Goal: Navigation & Orientation: Find specific page/section

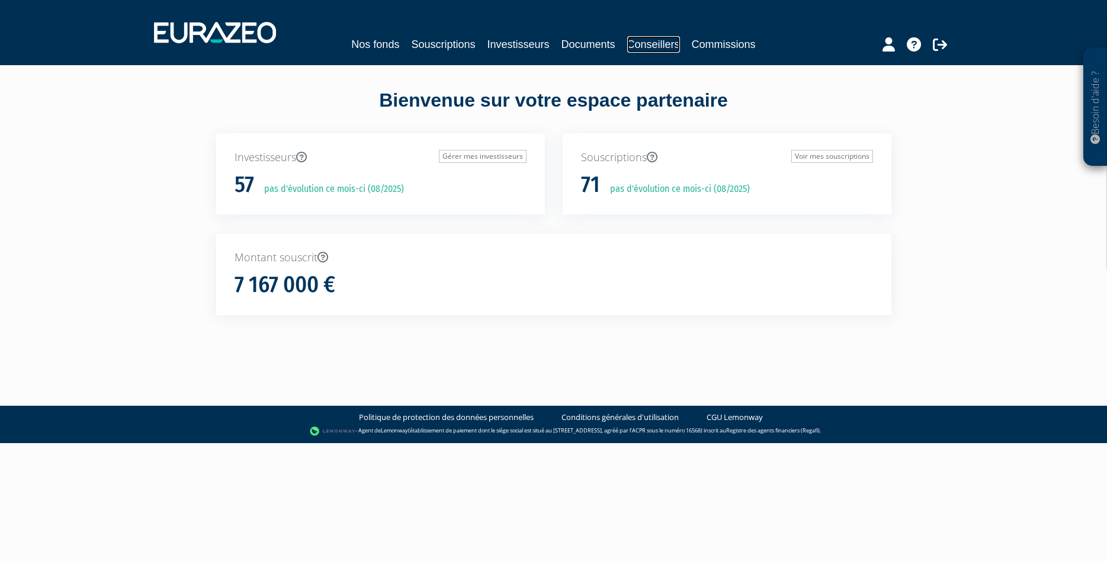
click at [666, 45] on link "Conseillers" at bounding box center [653, 44] width 53 height 17
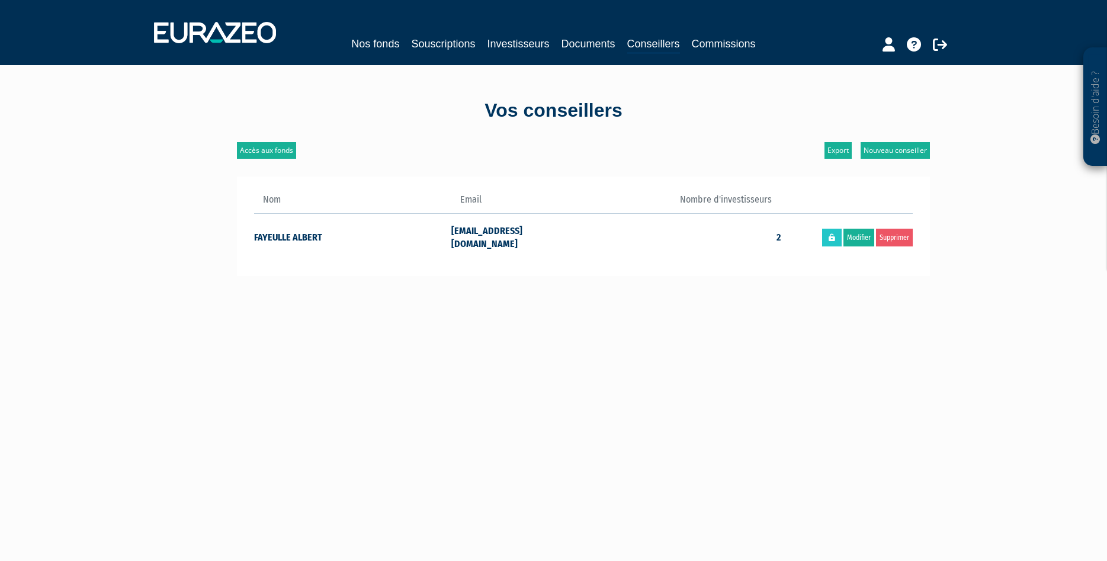
click at [297, 230] on td "FAYEULLE ALBERT" at bounding box center [353, 236] width 198 height 46
click at [459, 227] on td "afayeulle@cotenordfinance.com" at bounding box center [516, 236] width 131 height 46
click at [699, 41] on link "Commissions" at bounding box center [724, 44] width 64 height 17
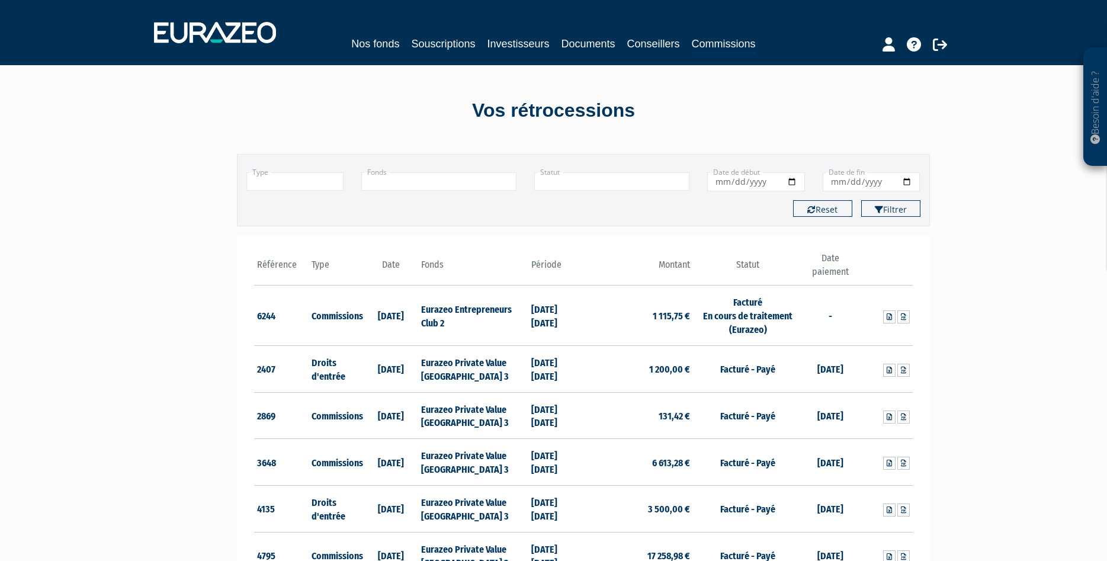
click at [759, 184] on input "Date de début" at bounding box center [756, 181] width 98 height 19
click at [913, 208] on button "Filtrer" at bounding box center [890, 208] width 59 height 17
click at [830, 212] on button "Reset" at bounding box center [822, 208] width 59 height 17
type input "+"
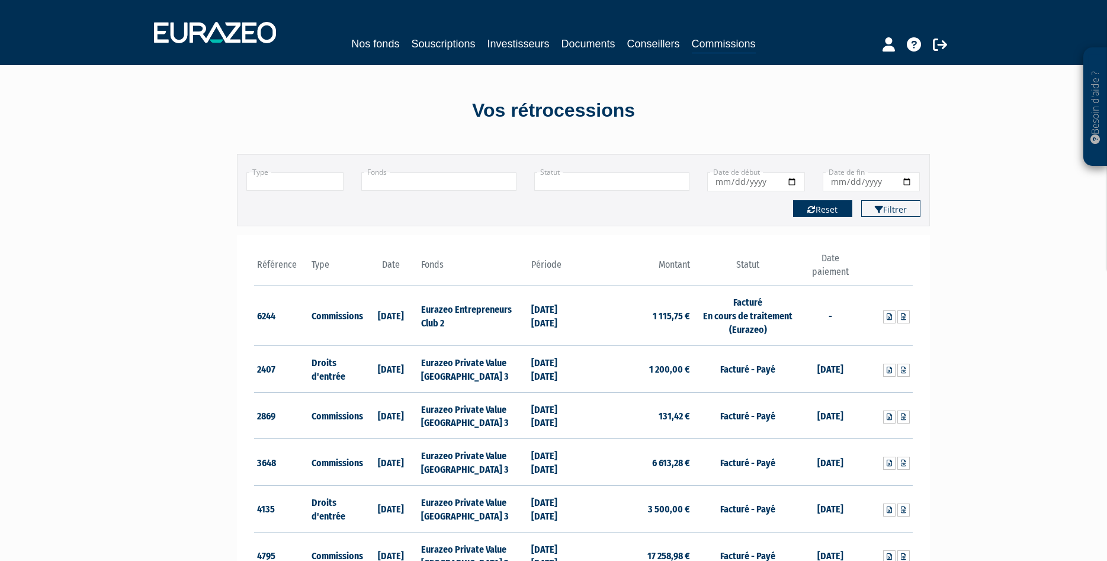
type input "+"
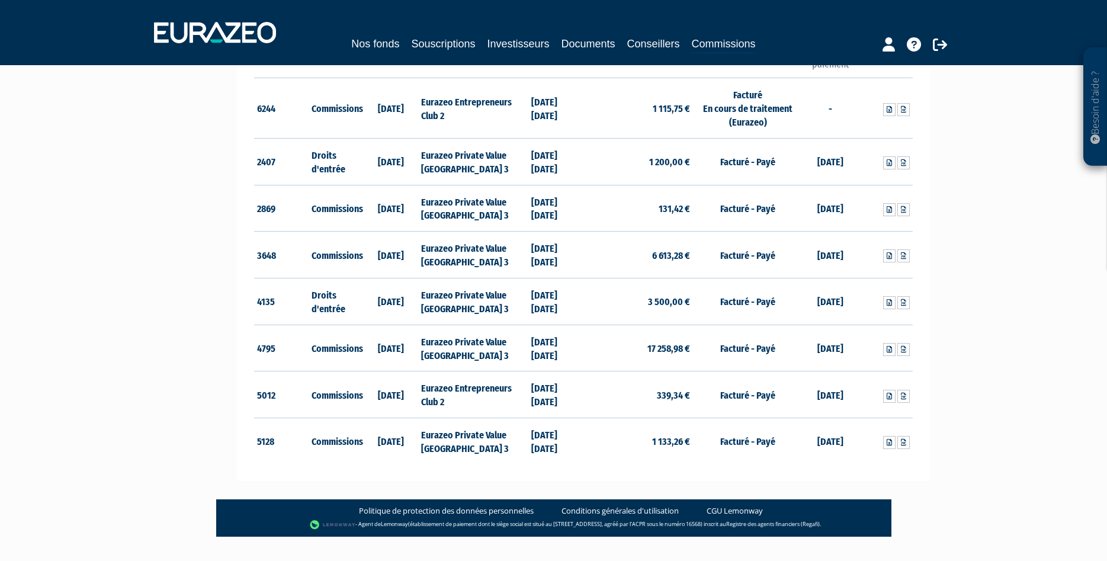
scroll to position [231, 0]
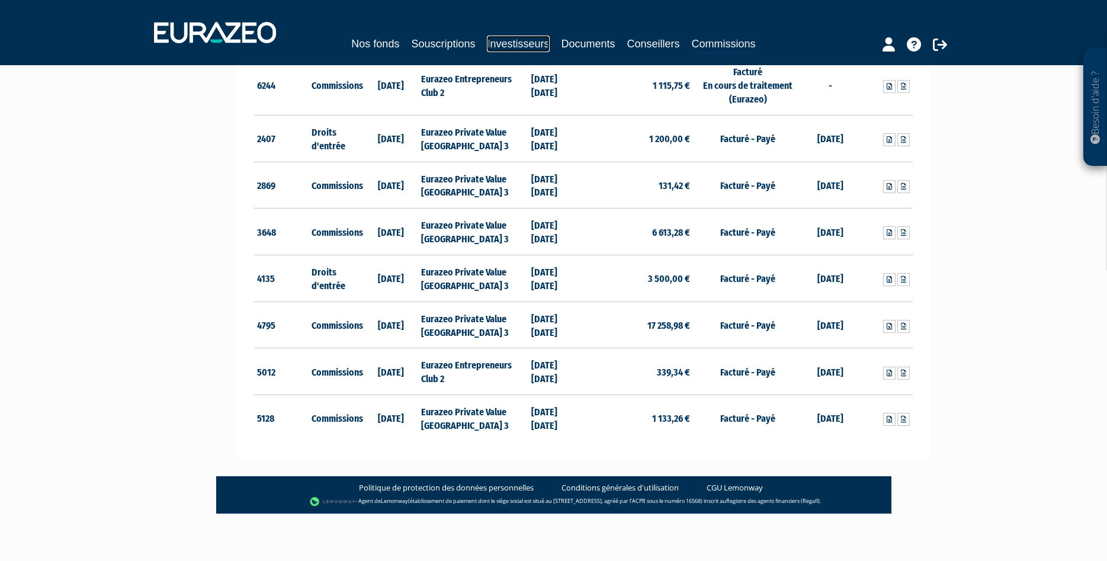
click at [525, 40] on link "Investisseurs" at bounding box center [518, 44] width 62 height 17
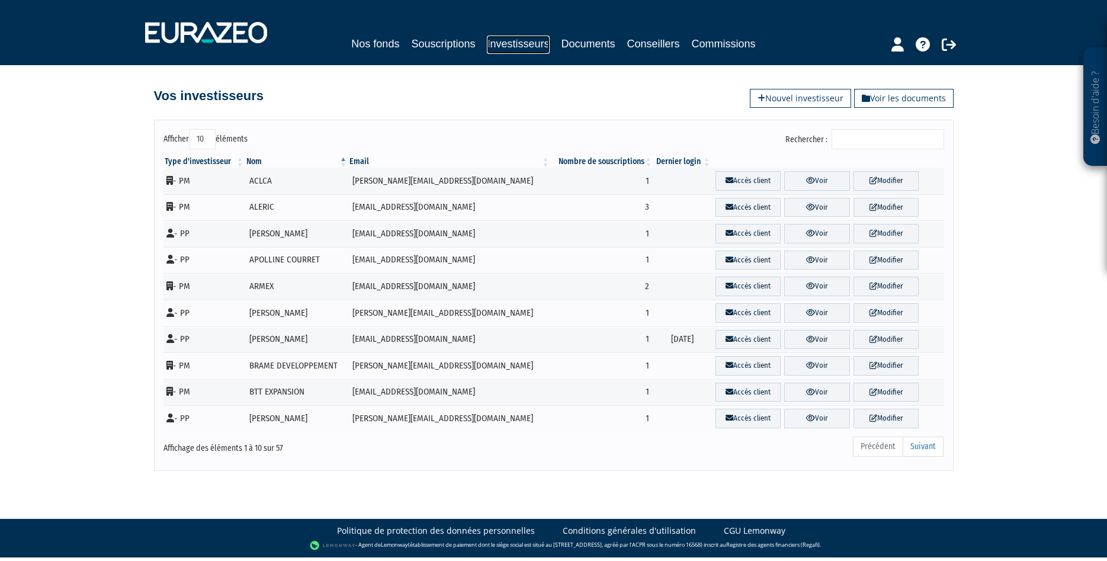
click at [523, 40] on link "Investisseurs" at bounding box center [518, 45] width 62 height 18
click at [921, 445] on link "Suivant" at bounding box center [922, 446] width 41 height 20
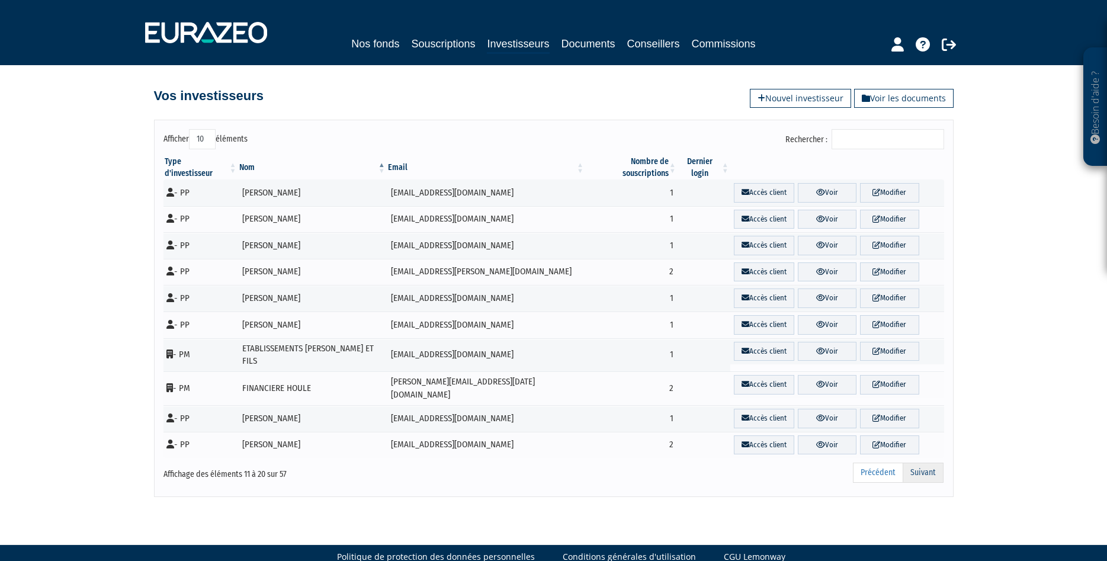
click at [924, 462] on link "Suivant" at bounding box center [922, 472] width 41 height 20
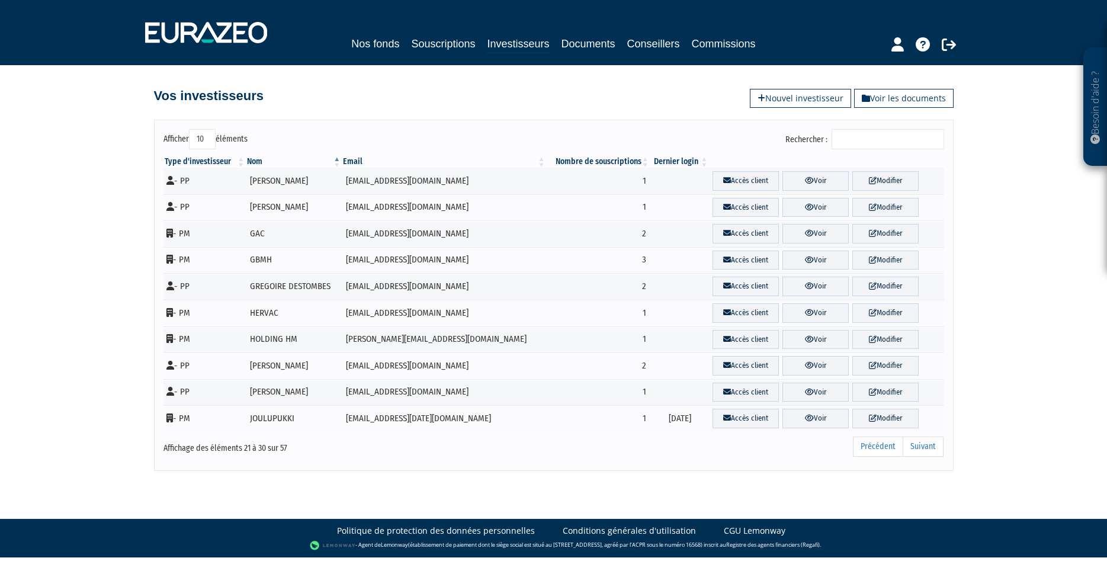
click at [924, 447] on link "Suivant" at bounding box center [922, 446] width 41 height 20
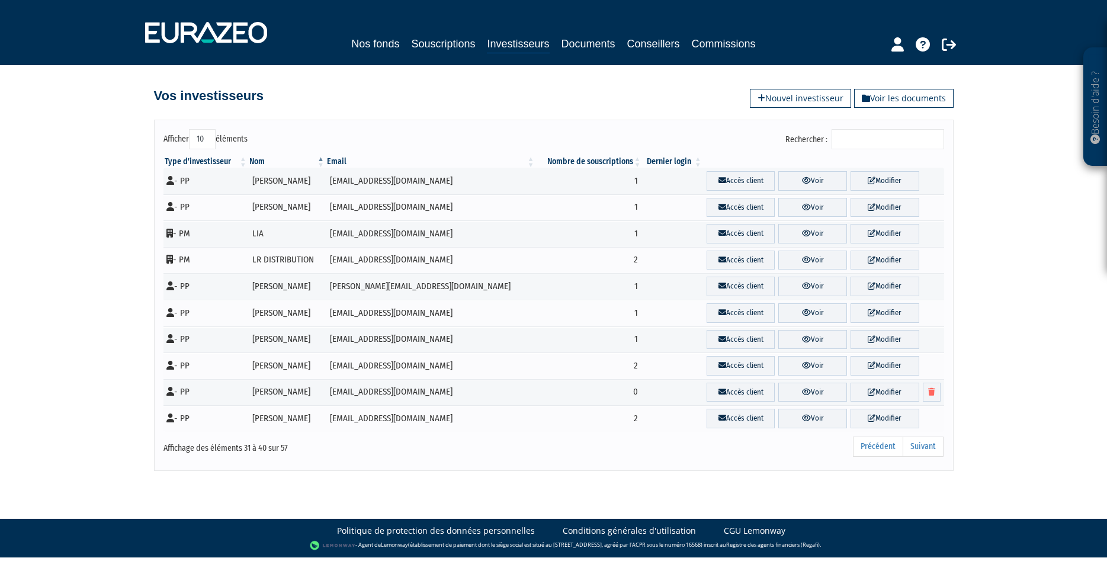
click at [924, 447] on link "Suivant" at bounding box center [922, 446] width 41 height 20
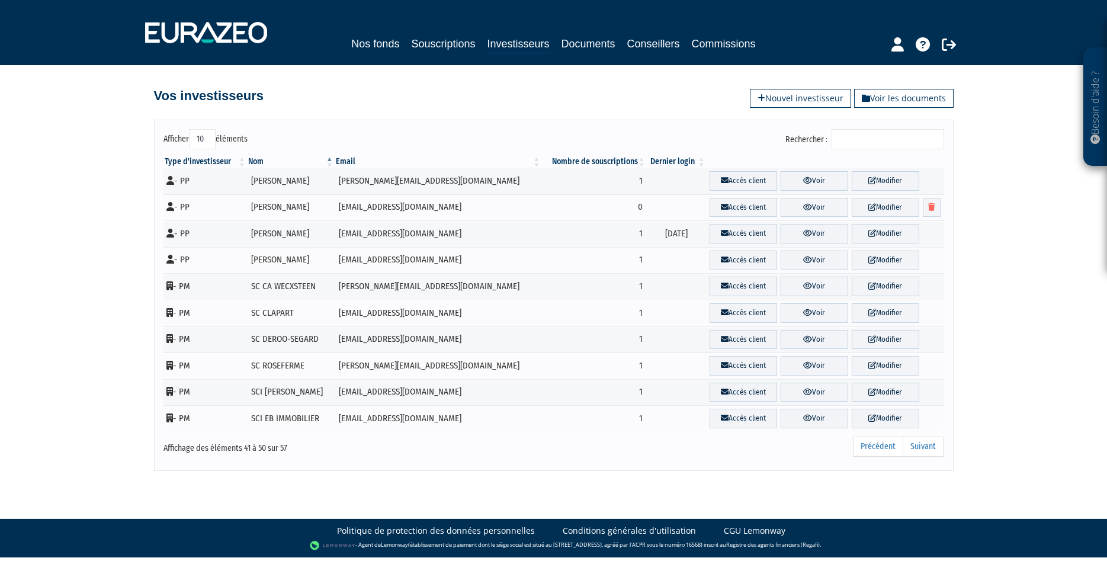
click at [924, 447] on link "Suivant" at bounding box center [922, 446] width 41 height 20
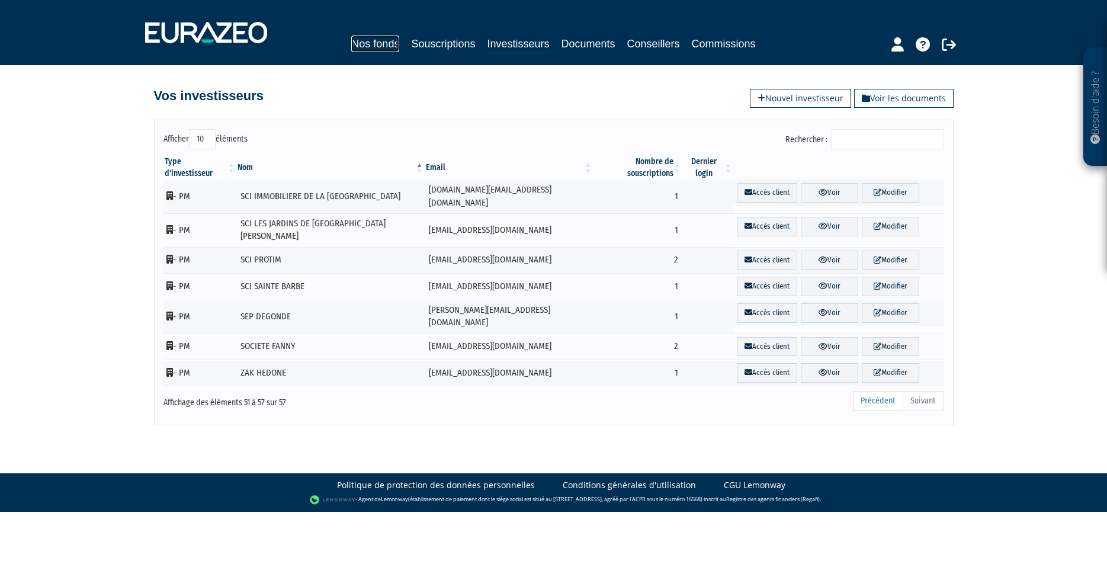
click at [389, 43] on link "Nos fonds" at bounding box center [375, 44] width 48 height 17
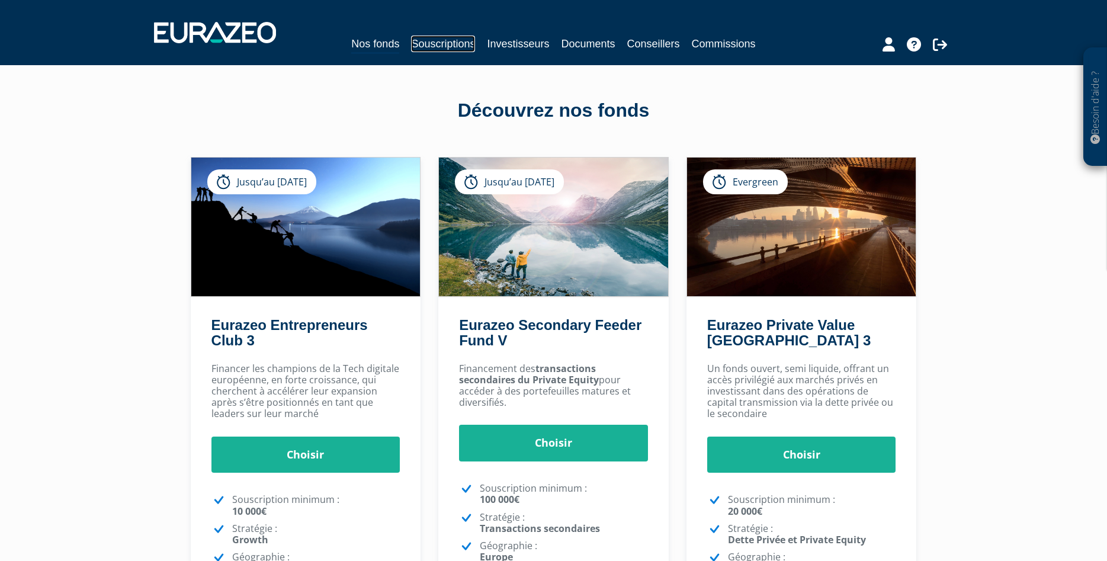
click at [465, 40] on link "Souscriptions" at bounding box center [443, 44] width 64 height 17
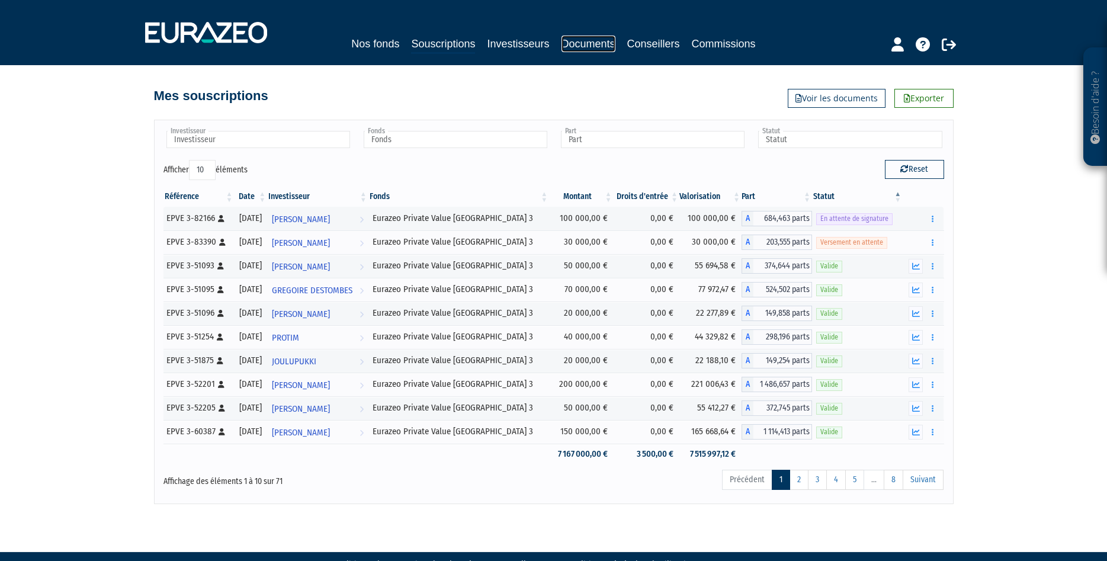
click at [585, 43] on link "Documents" at bounding box center [588, 44] width 54 height 17
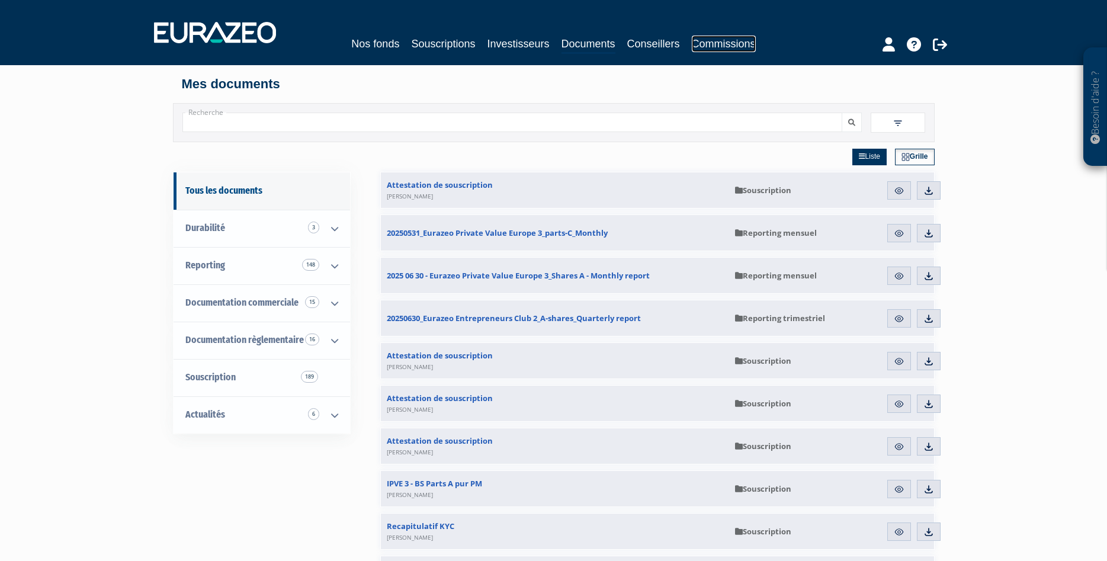
click at [725, 41] on link "Commissions" at bounding box center [724, 44] width 64 height 17
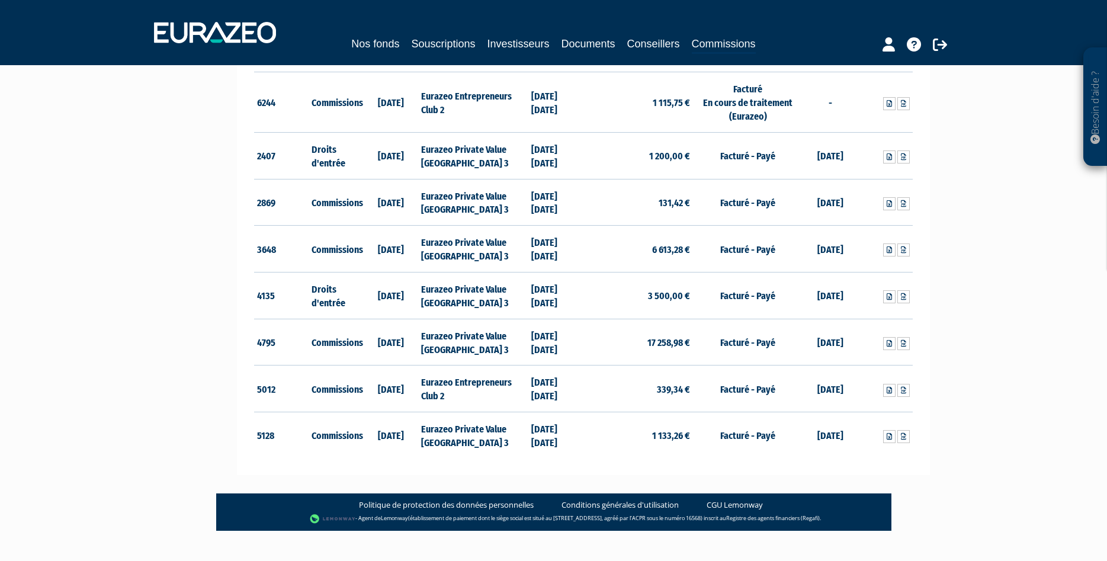
scroll to position [231, 0]
